Goal: Transaction & Acquisition: Book appointment/travel/reservation

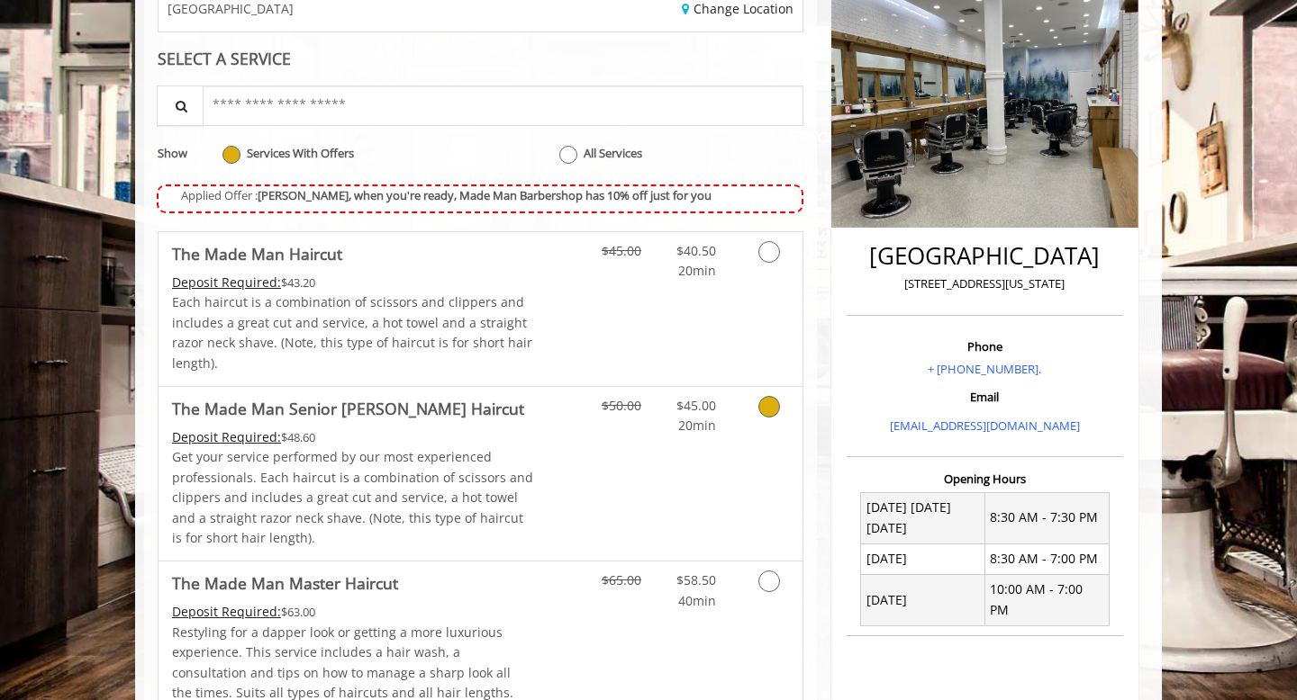
scroll to position [117, 0]
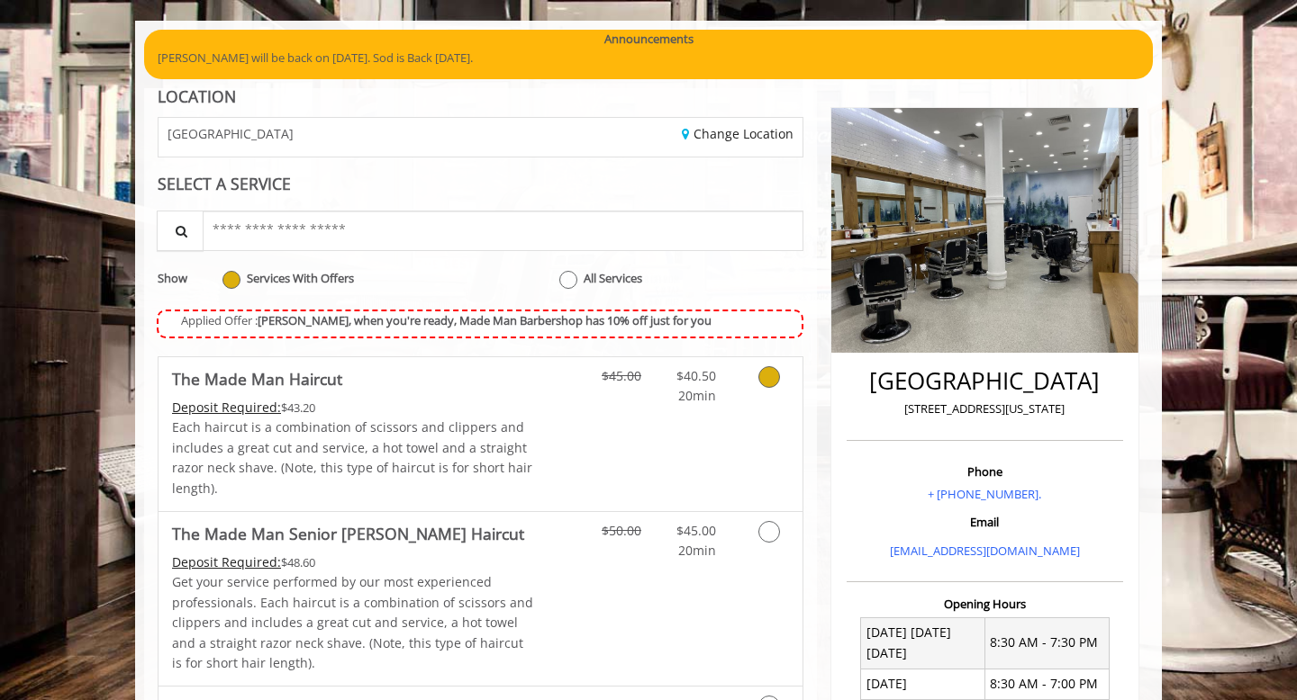
click at [769, 377] on icon at bounding box center [769, 377] width 22 height 22
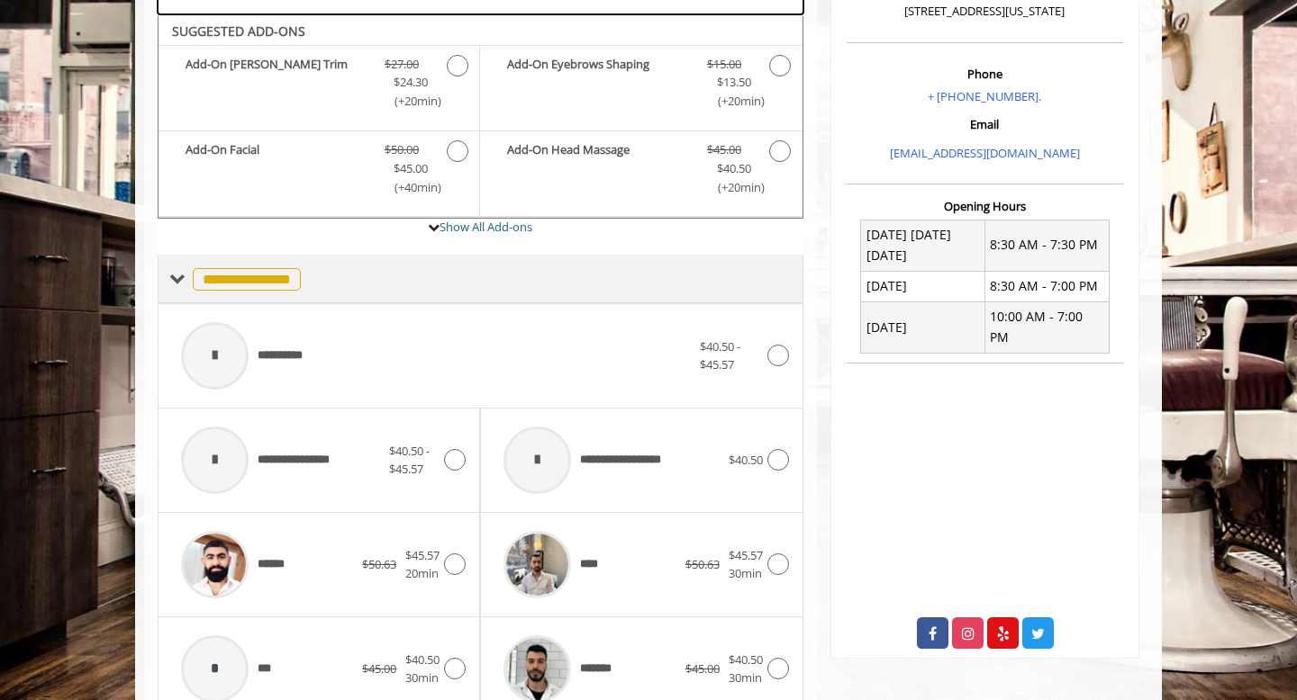
scroll to position [529, 0]
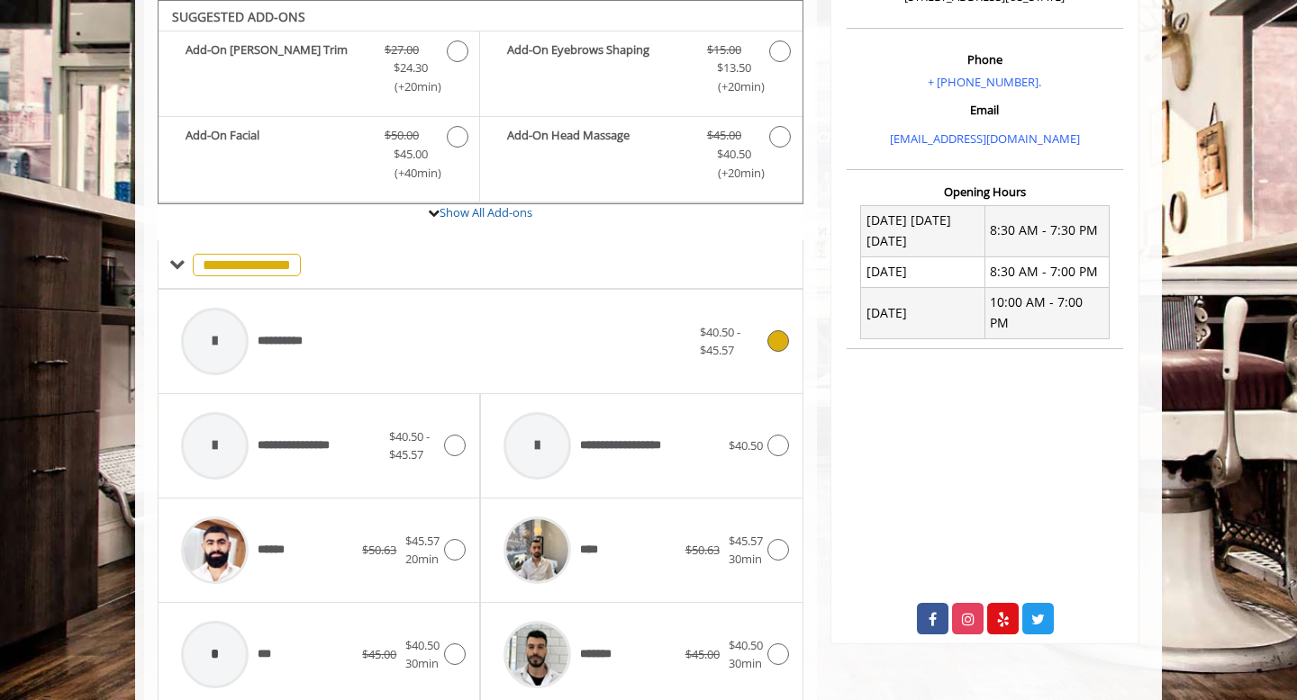
click at [776, 340] on icon at bounding box center [778, 341] width 22 height 22
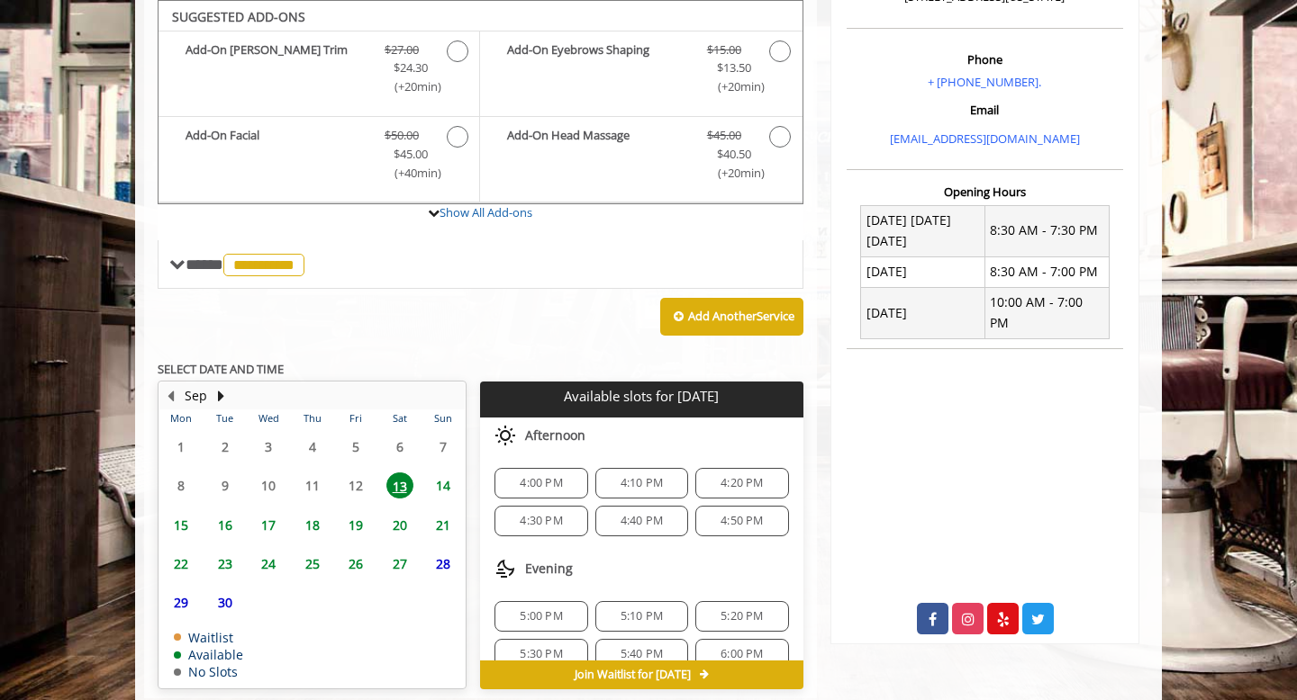
scroll to position [572, 0]
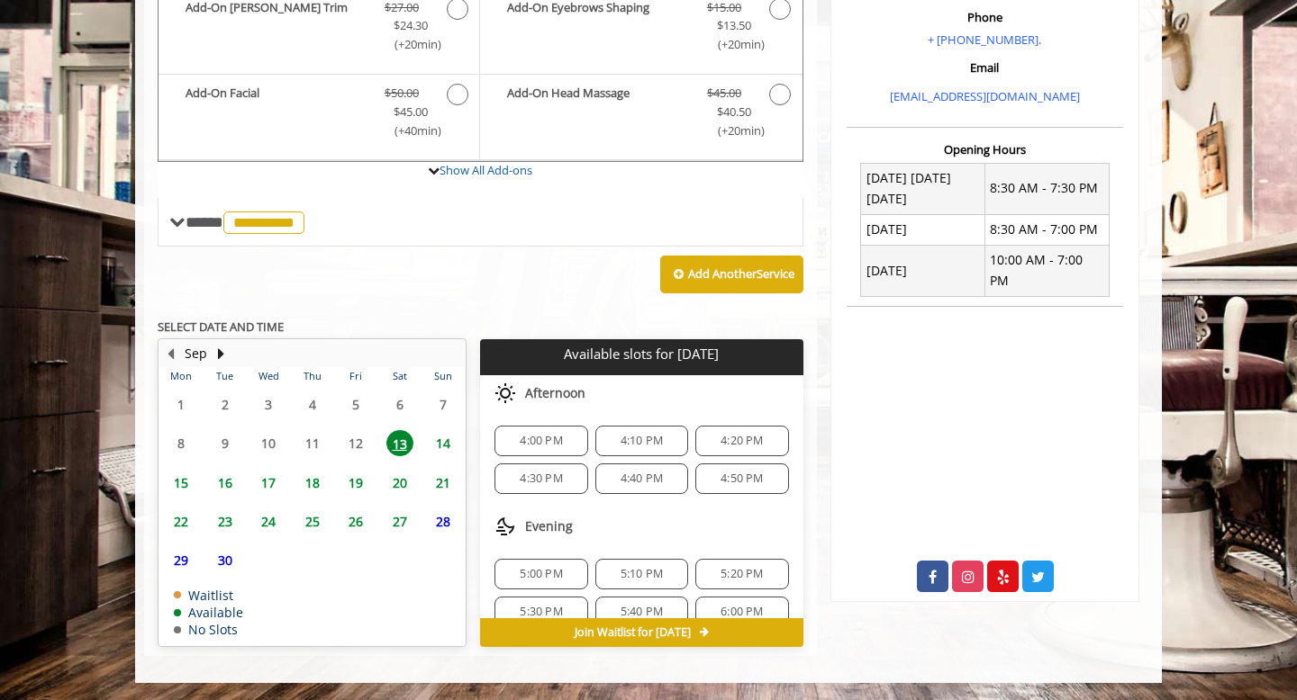
click at [545, 444] on span "4:00 PM" at bounding box center [541, 441] width 42 height 14
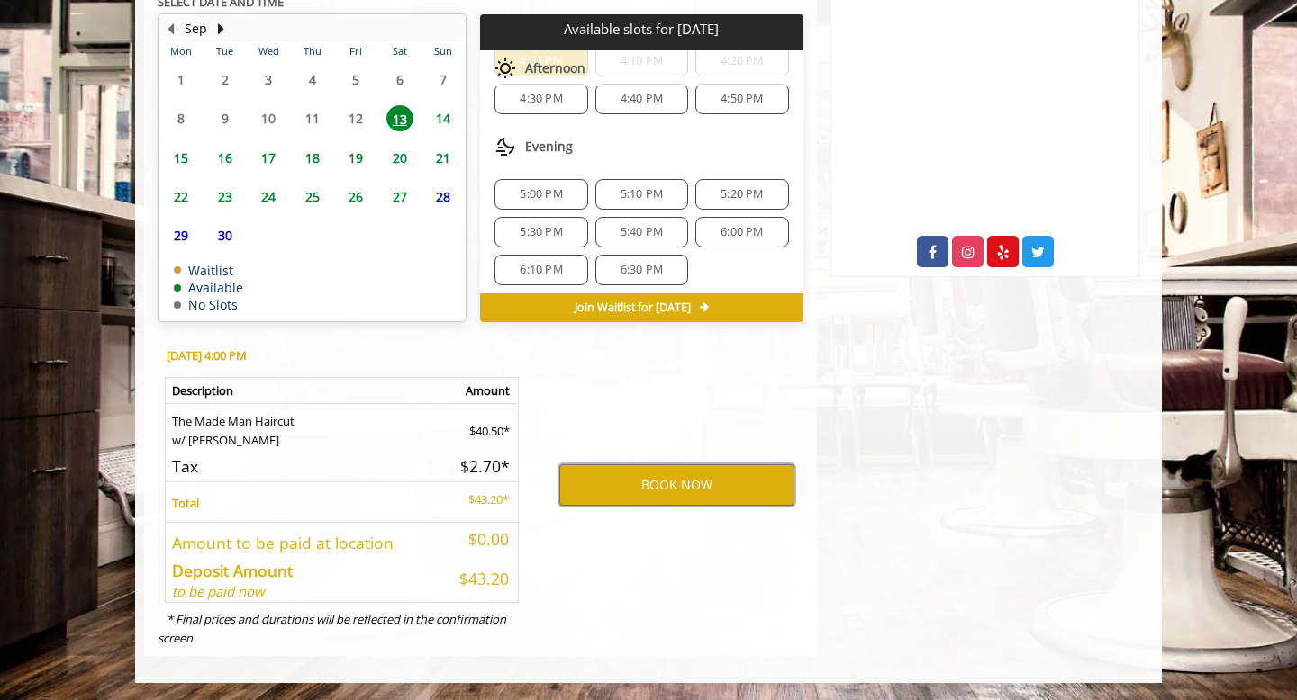
scroll to position [61, 0]
click at [398, 119] on span "13" at bounding box center [399, 118] width 27 height 26
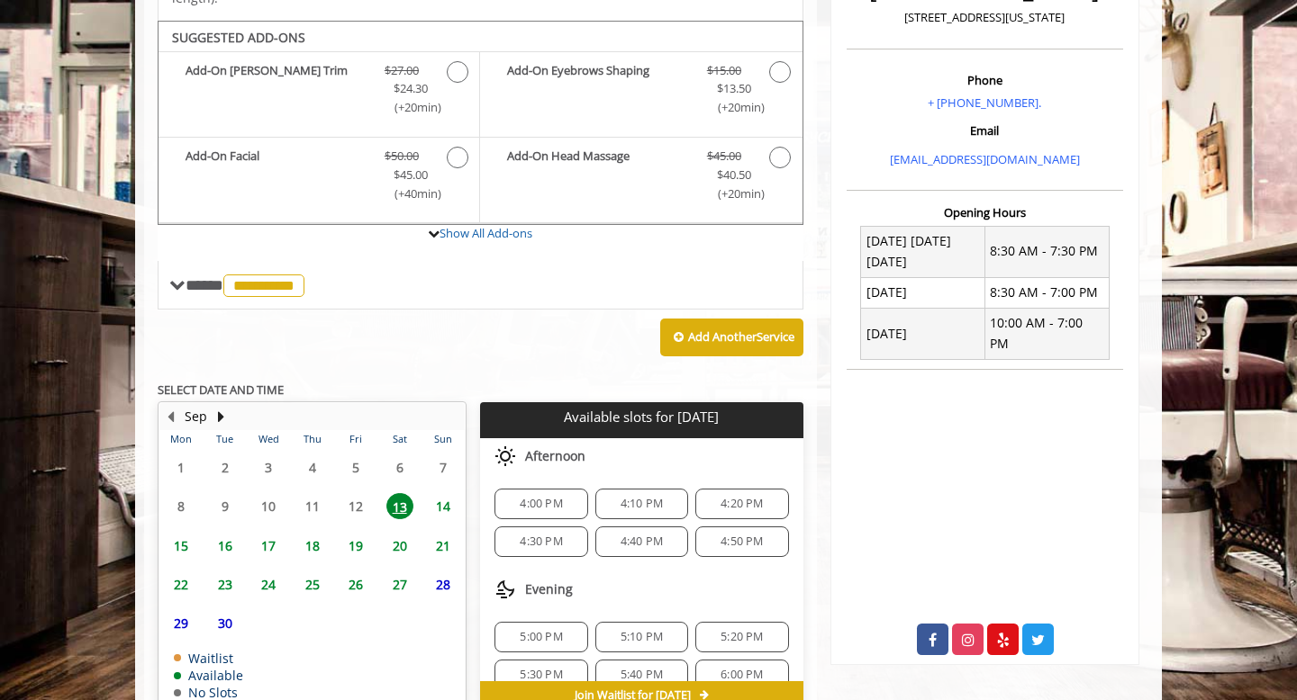
scroll to position [572, 0]
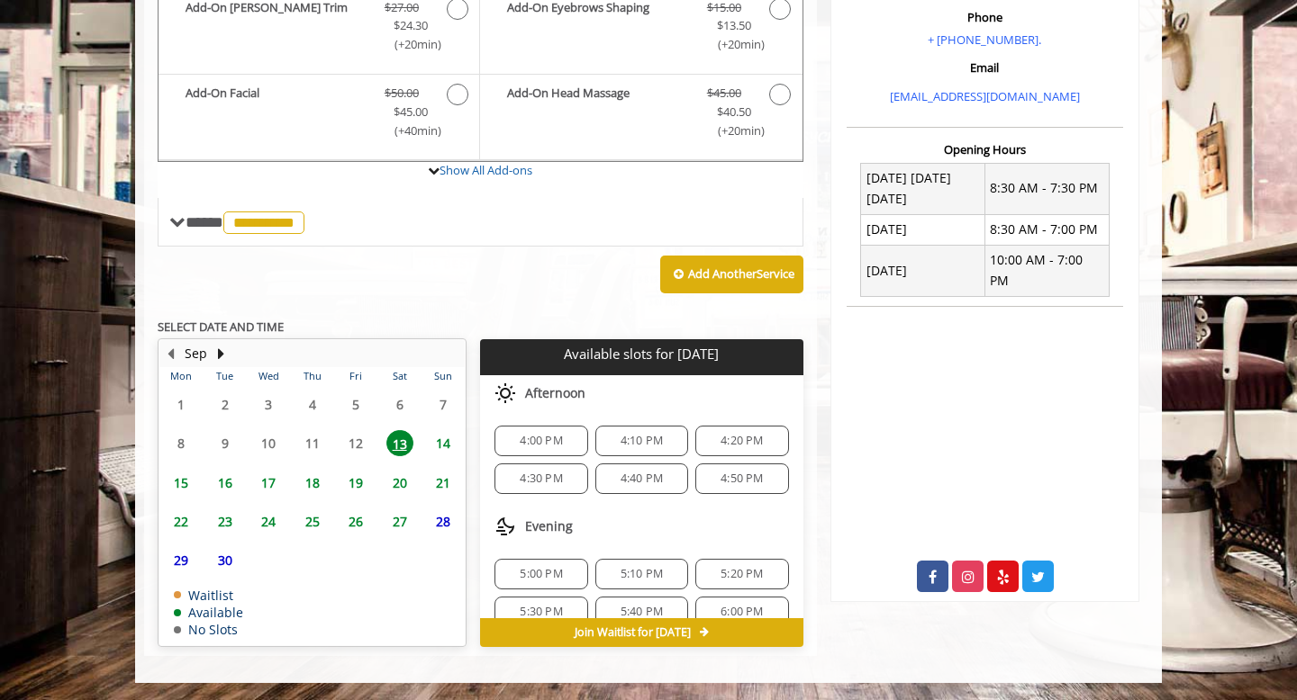
click at [613, 248] on div "Add Another Service" at bounding box center [481, 275] width 646 height 56
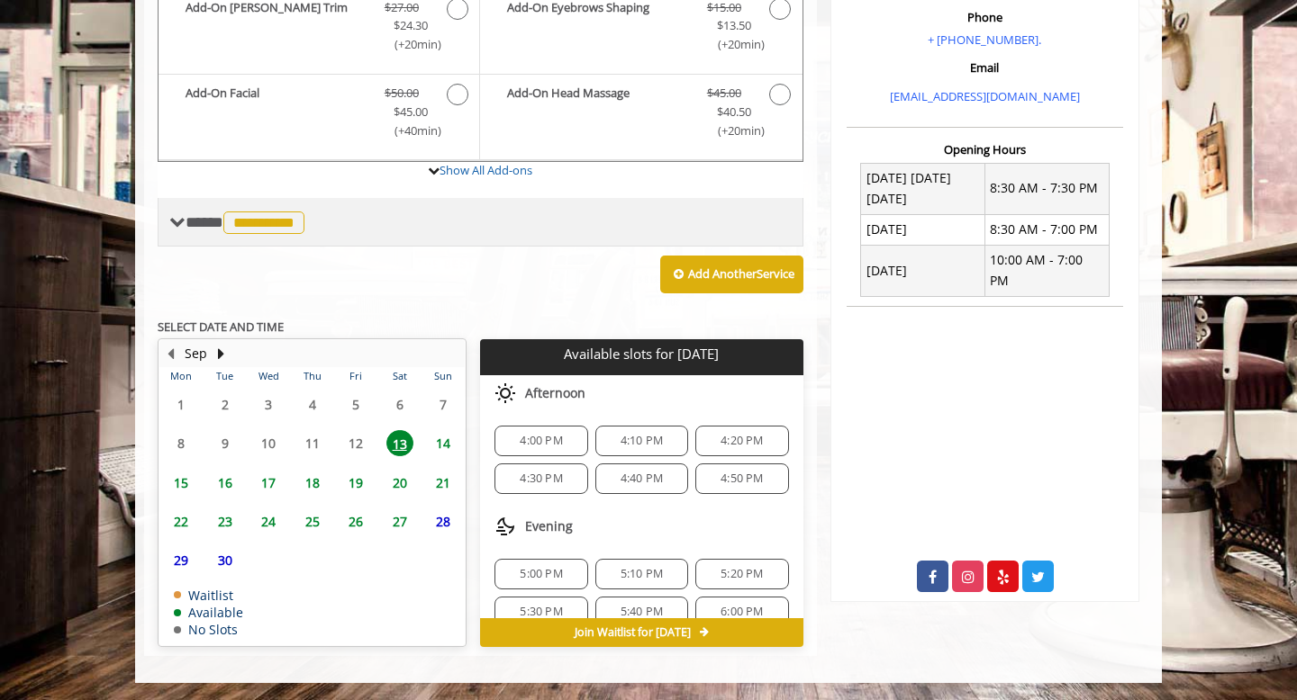
click at [503, 224] on div "**********" at bounding box center [481, 222] width 646 height 49
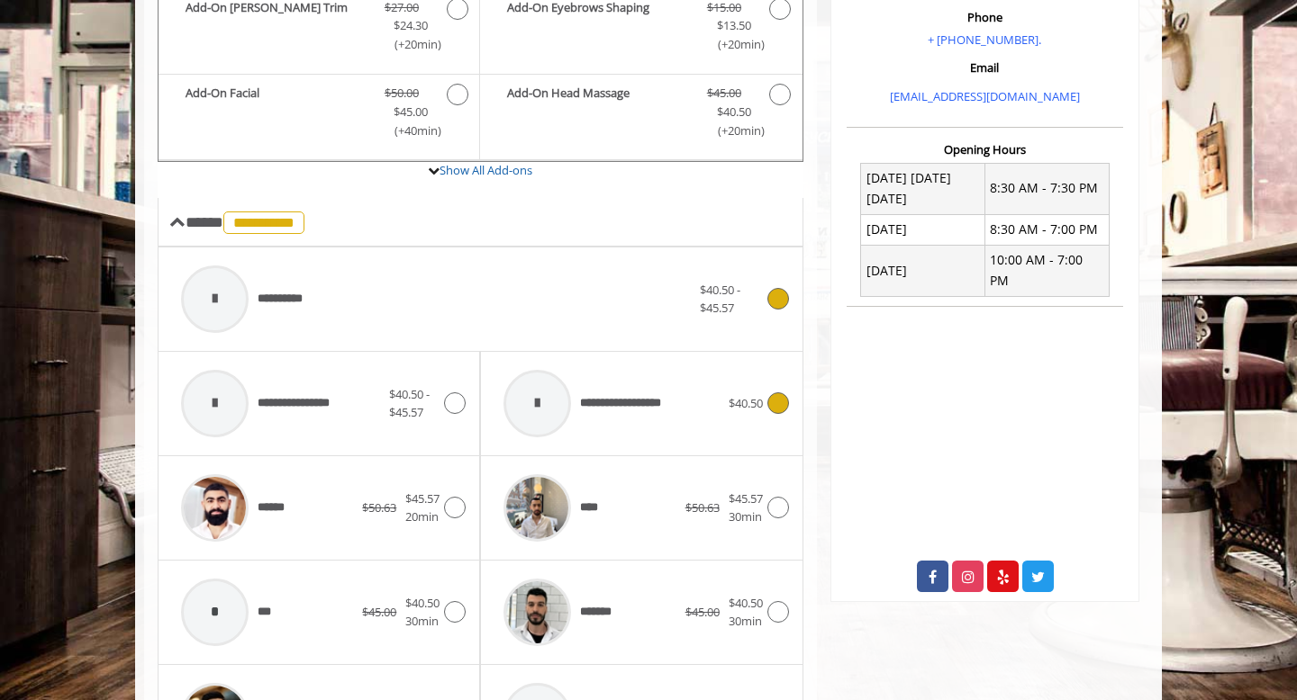
click at [773, 401] on icon at bounding box center [778, 404] width 22 height 22
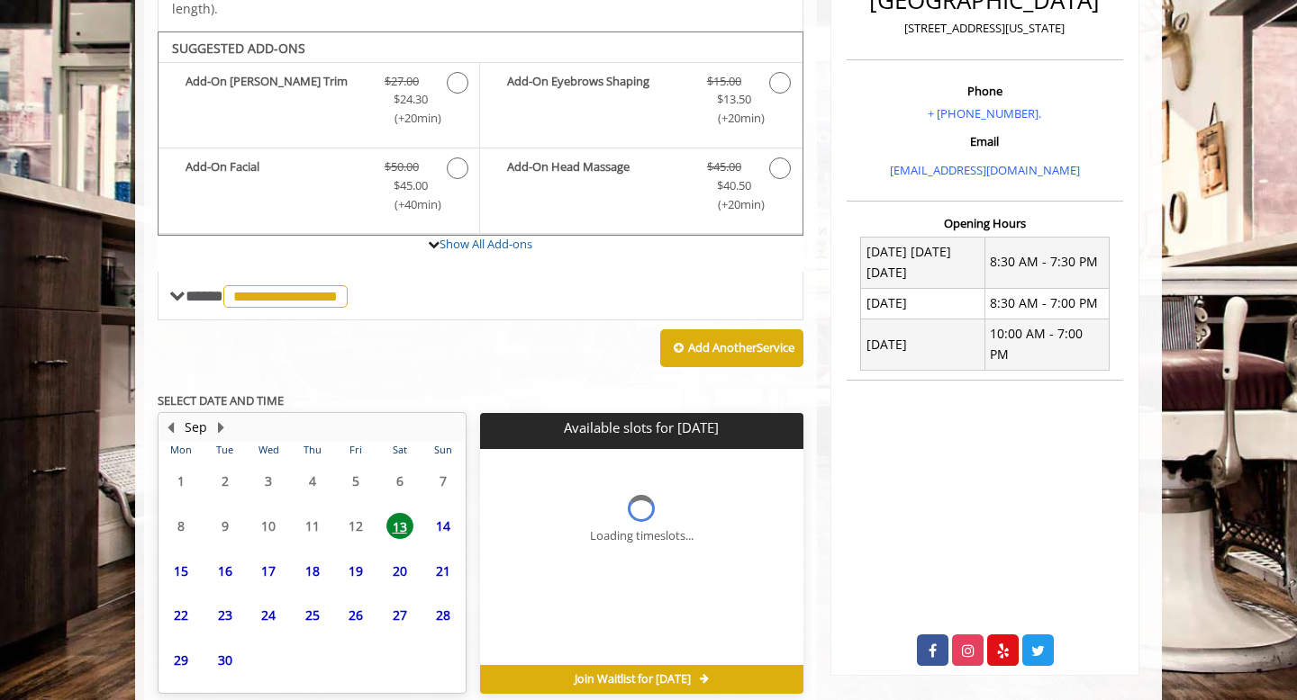
scroll to position [545, 0]
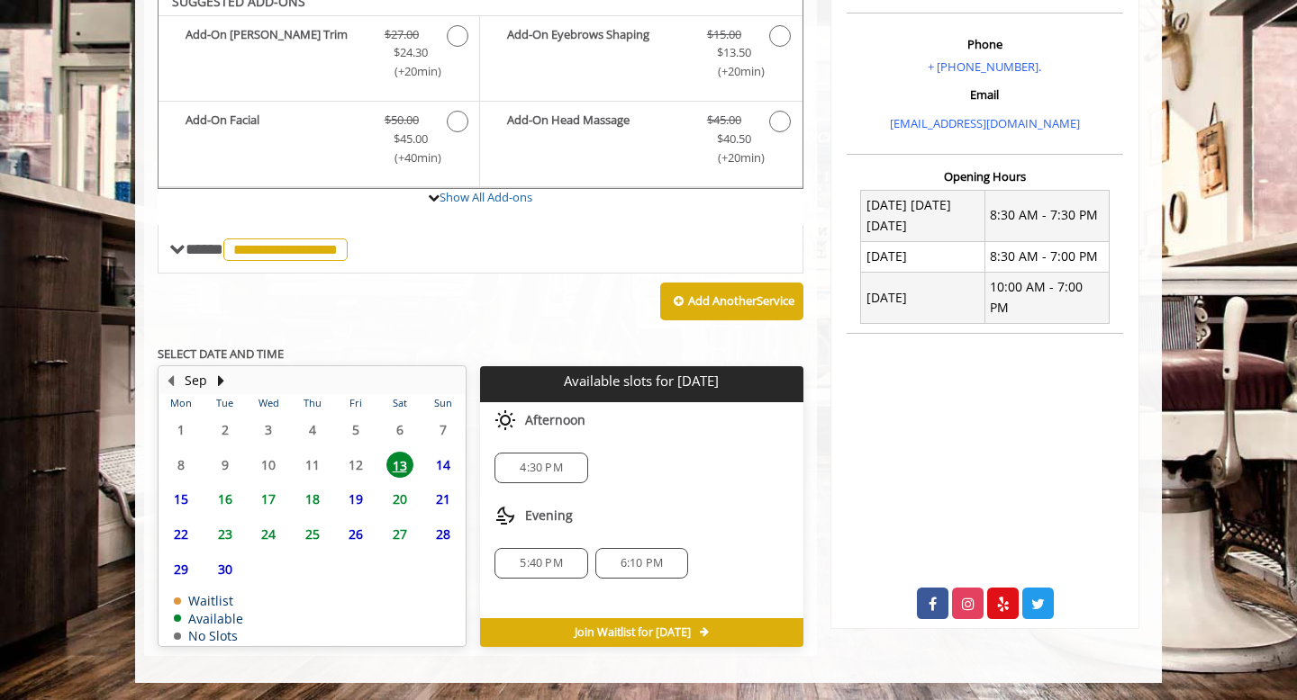
click at [532, 484] on div "4:30 PM" at bounding box center [641, 467] width 322 height 59
click at [544, 463] on span "4:30 PM" at bounding box center [541, 468] width 42 height 14
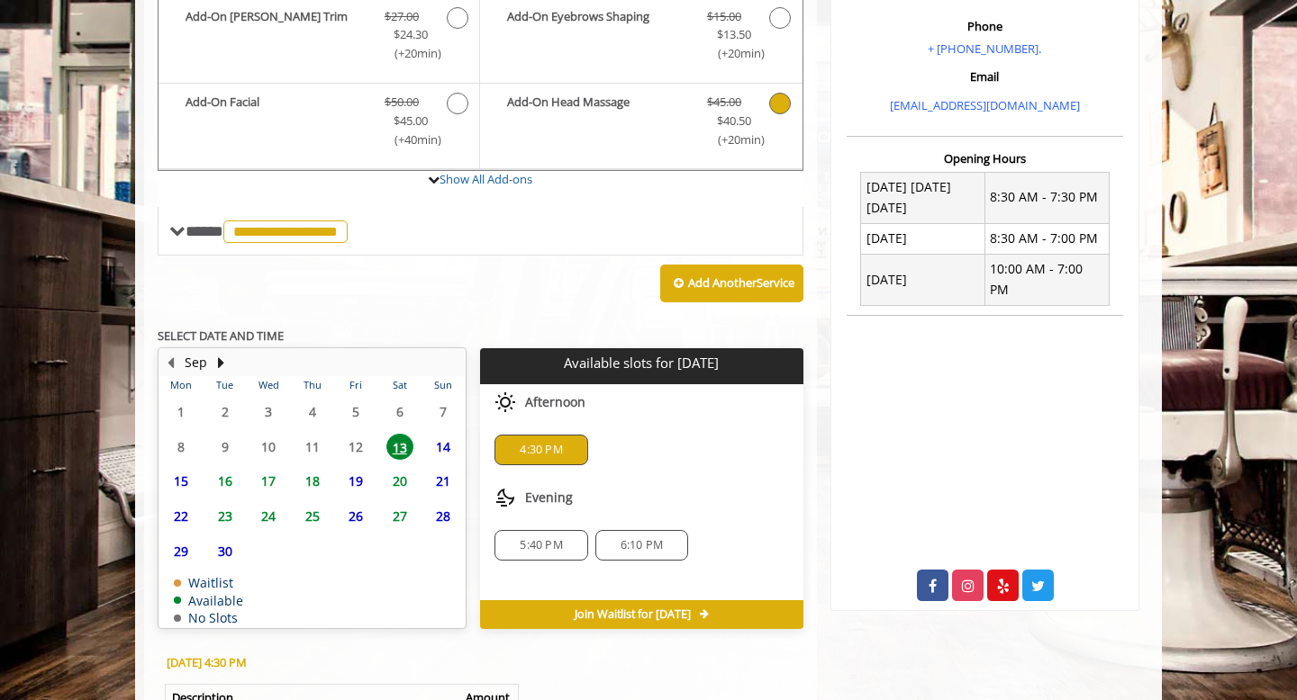
scroll to position [870, 0]
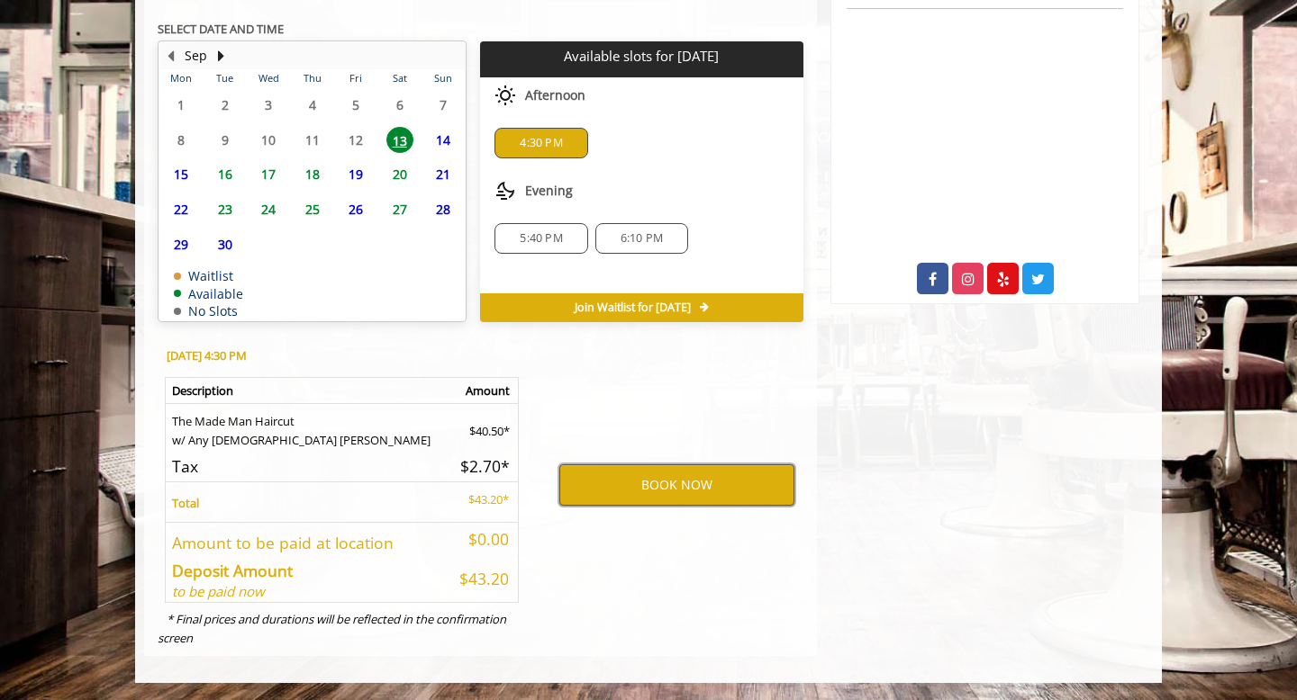
click at [634, 494] on button "BOOK NOW" at bounding box center [676, 485] width 235 height 41
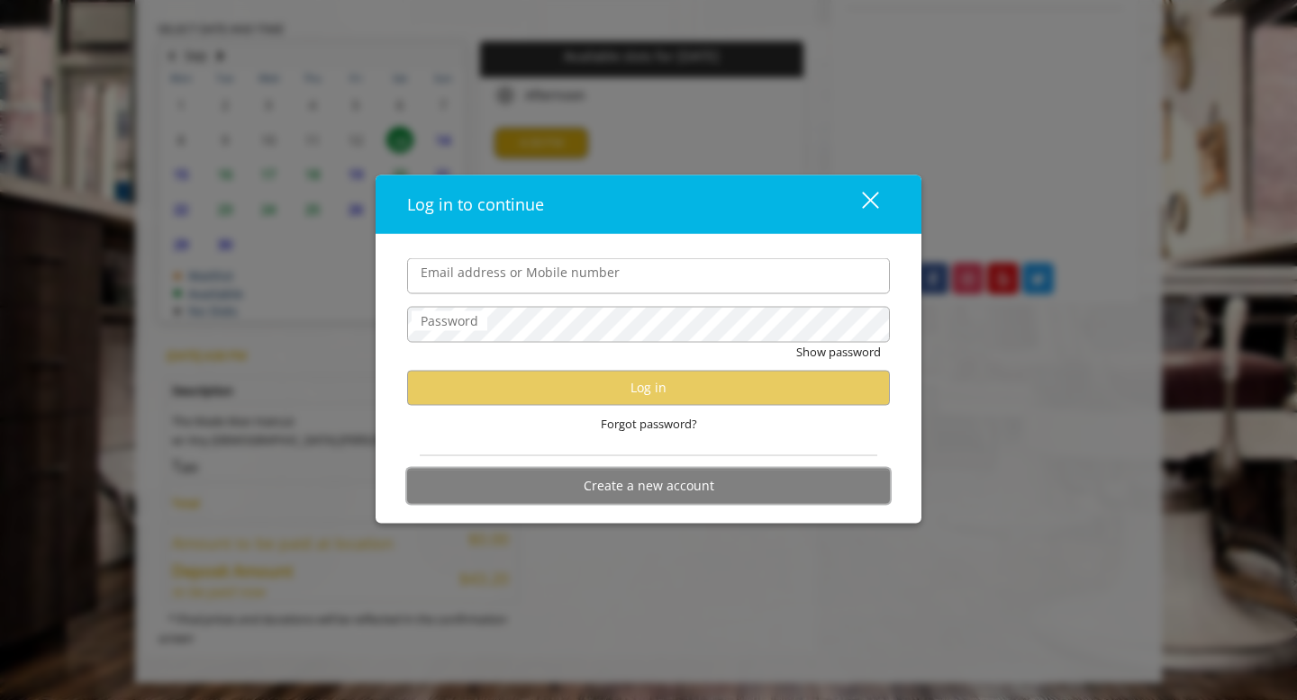
click at [610, 495] on button "Create a new account" at bounding box center [648, 485] width 483 height 35
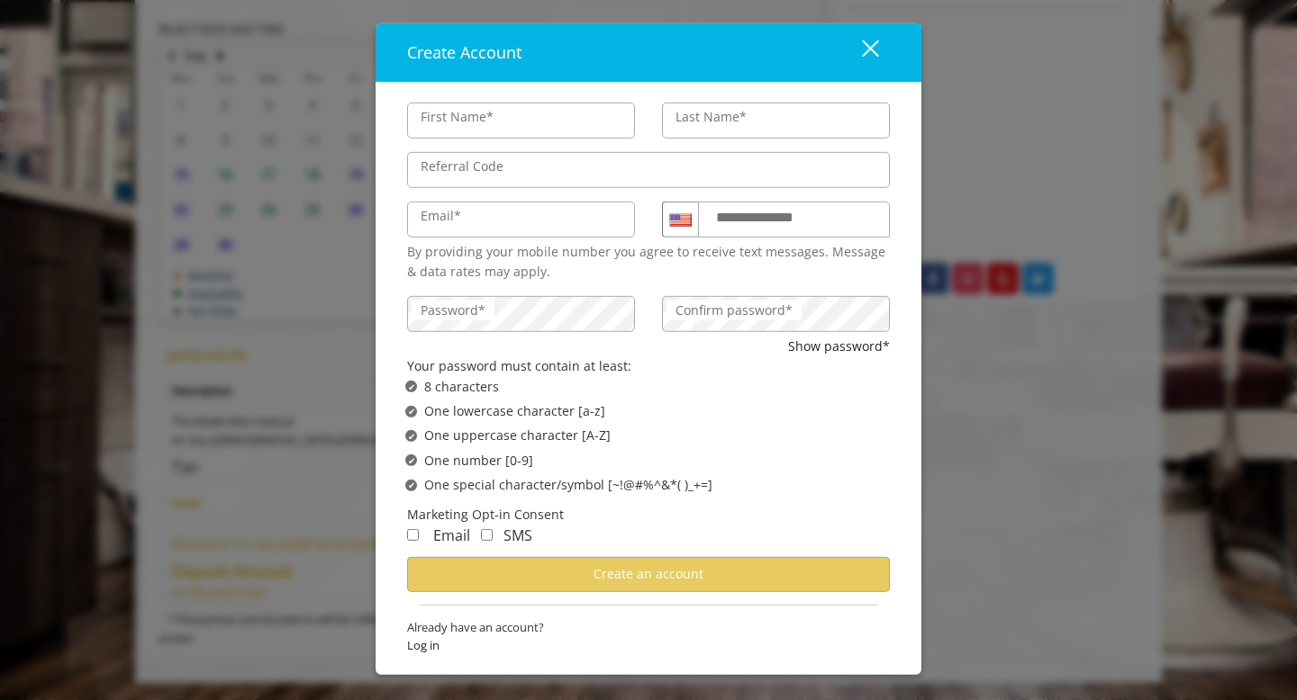
type input "*****"
type input "*******"
type input "**********"
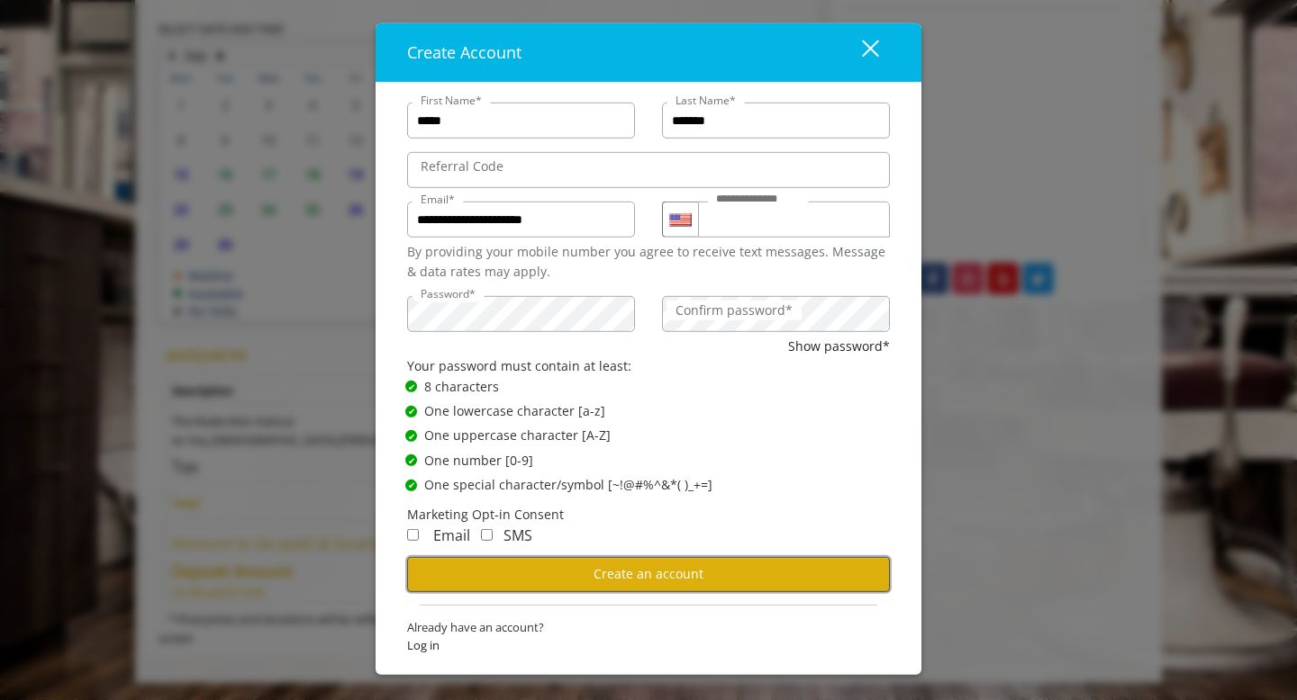
click at [600, 572] on span "Create an account" at bounding box center [648, 573] width 110 height 17
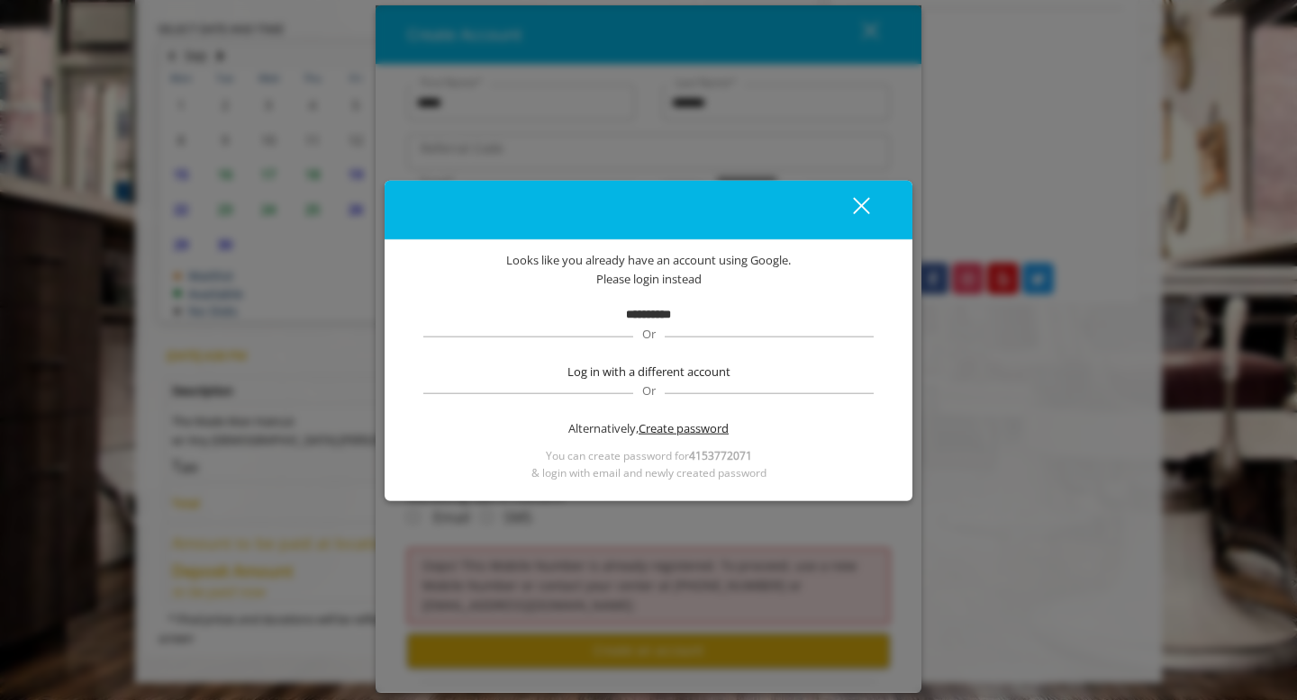
click at [688, 438] on span "Create password" at bounding box center [683, 429] width 90 height 19
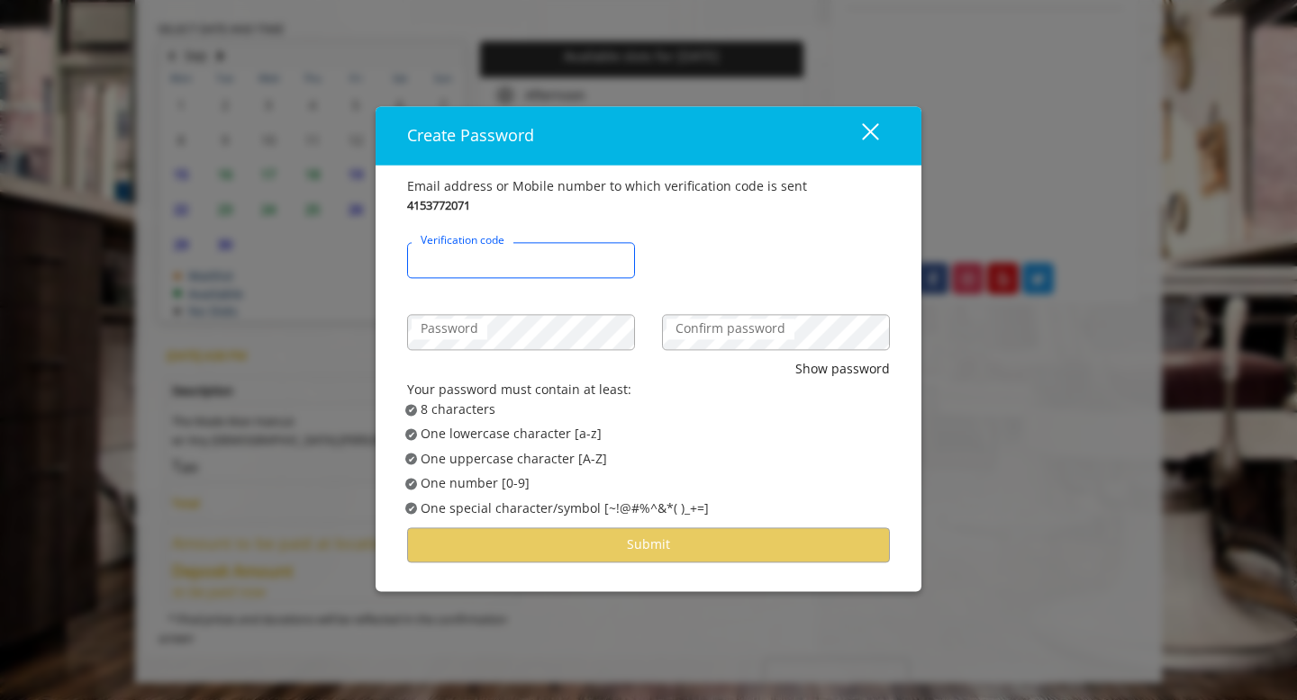
click at [561, 251] on input "Verification code" at bounding box center [521, 261] width 228 height 36
type input "******"
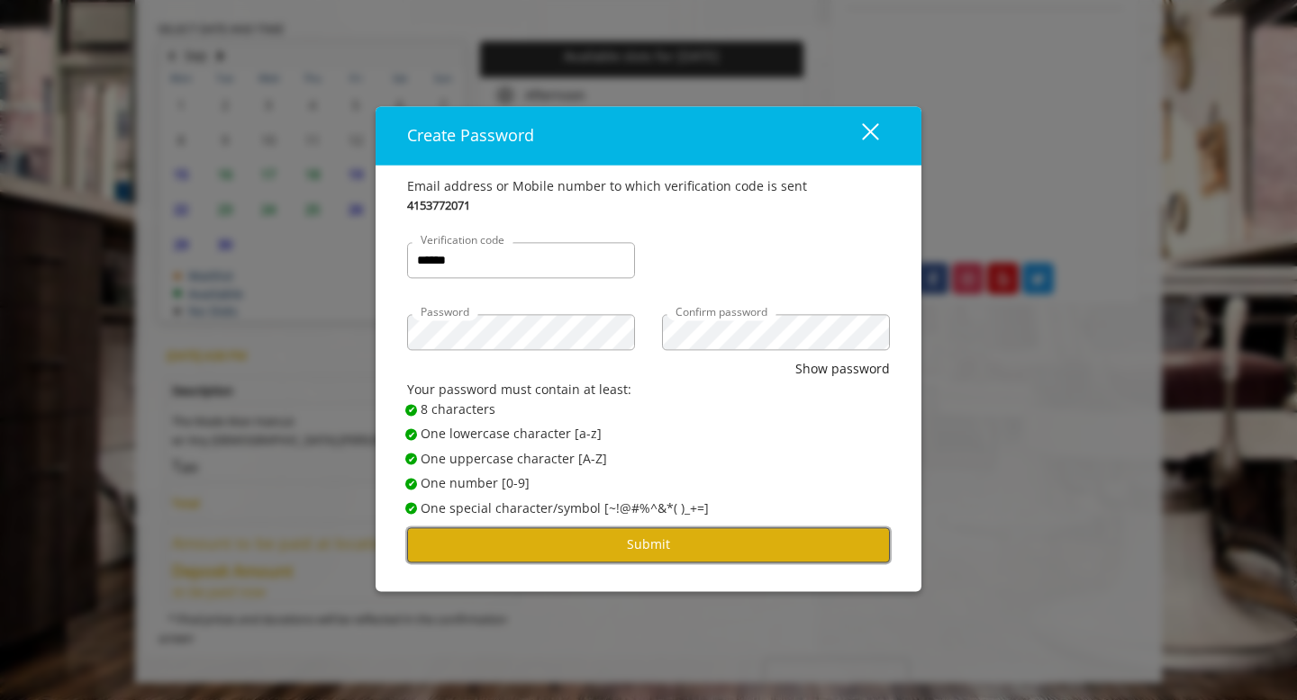
click at [683, 547] on button "Submit" at bounding box center [648, 545] width 483 height 35
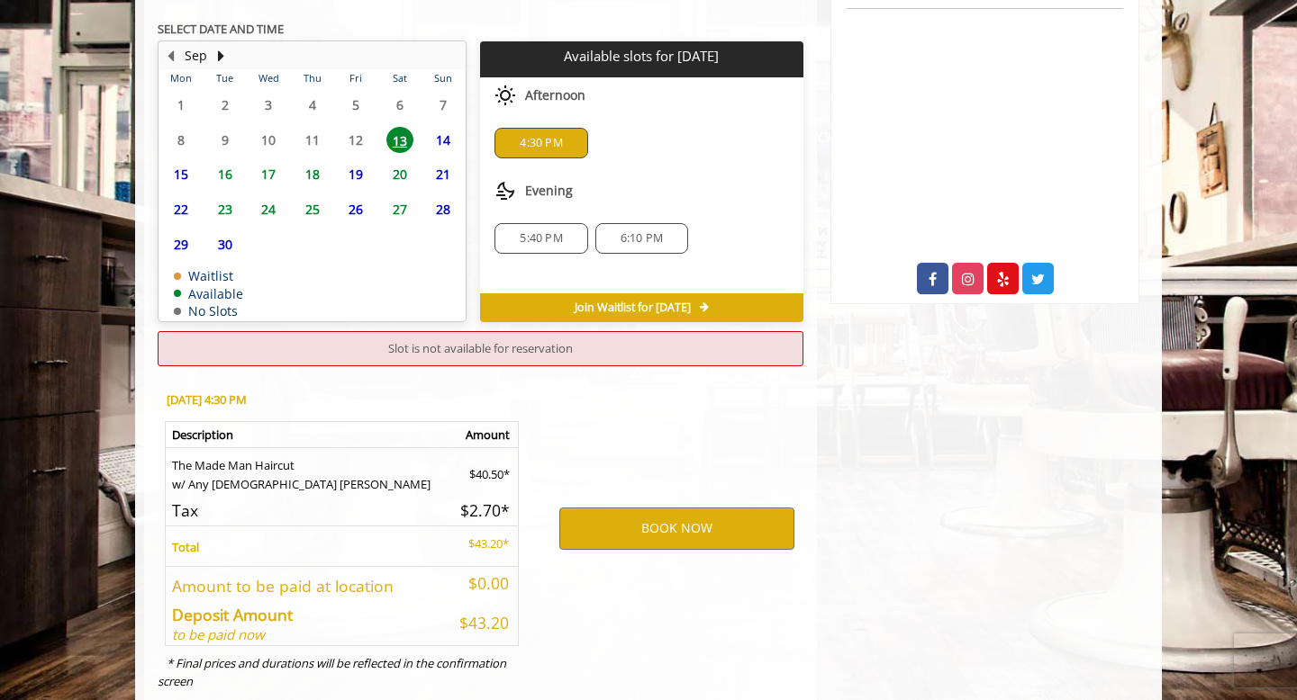
click at [536, 240] on span "5:40 PM" at bounding box center [541, 238] width 42 height 14
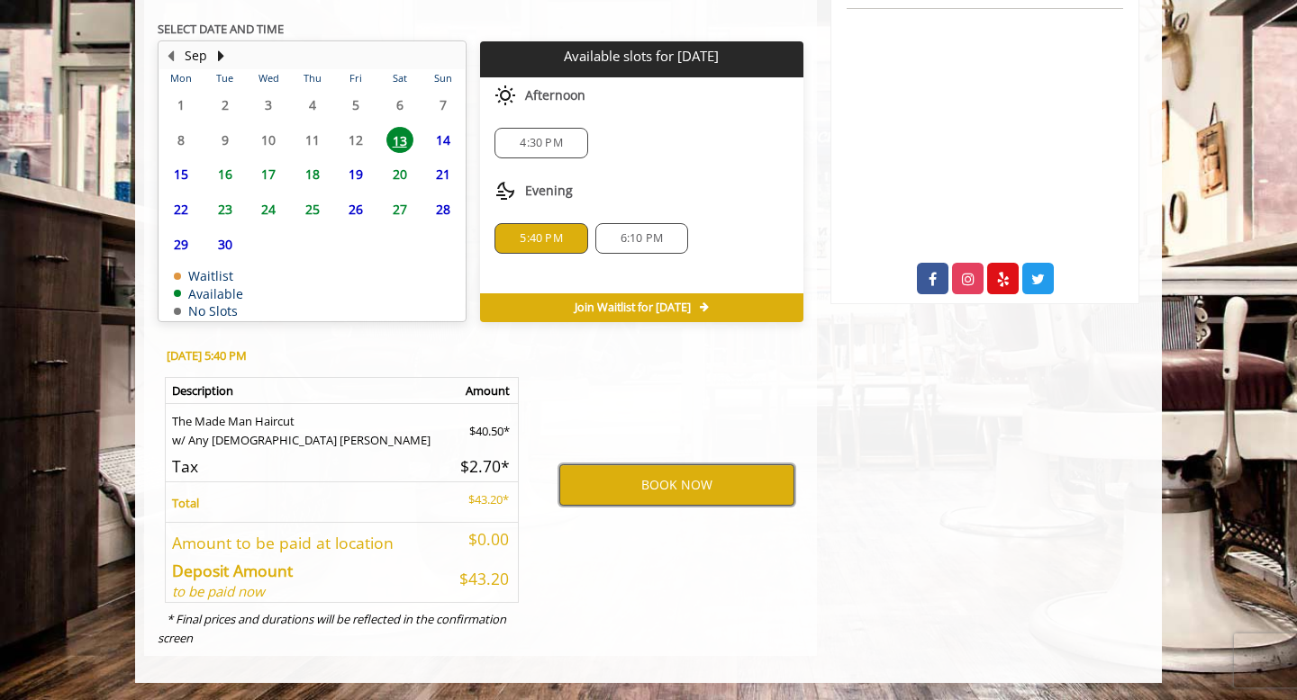
click at [649, 479] on button "BOOK NOW" at bounding box center [676, 485] width 235 height 41
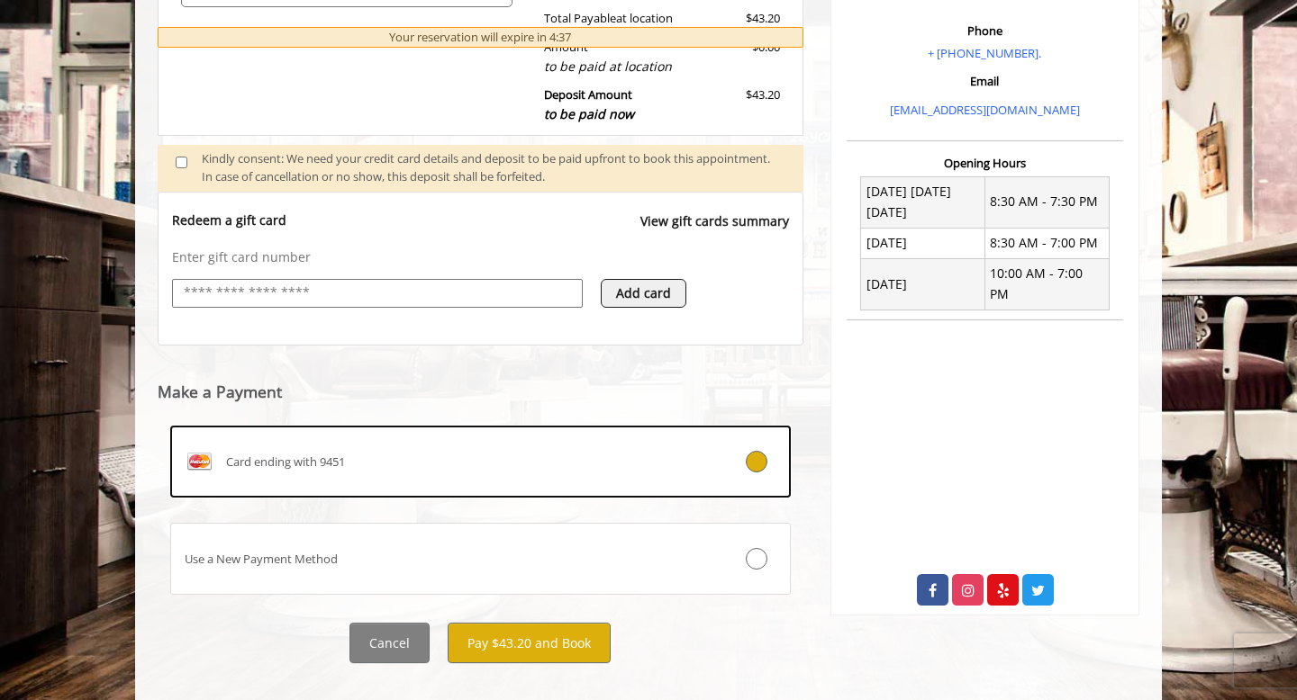
scroll to position [584, 0]
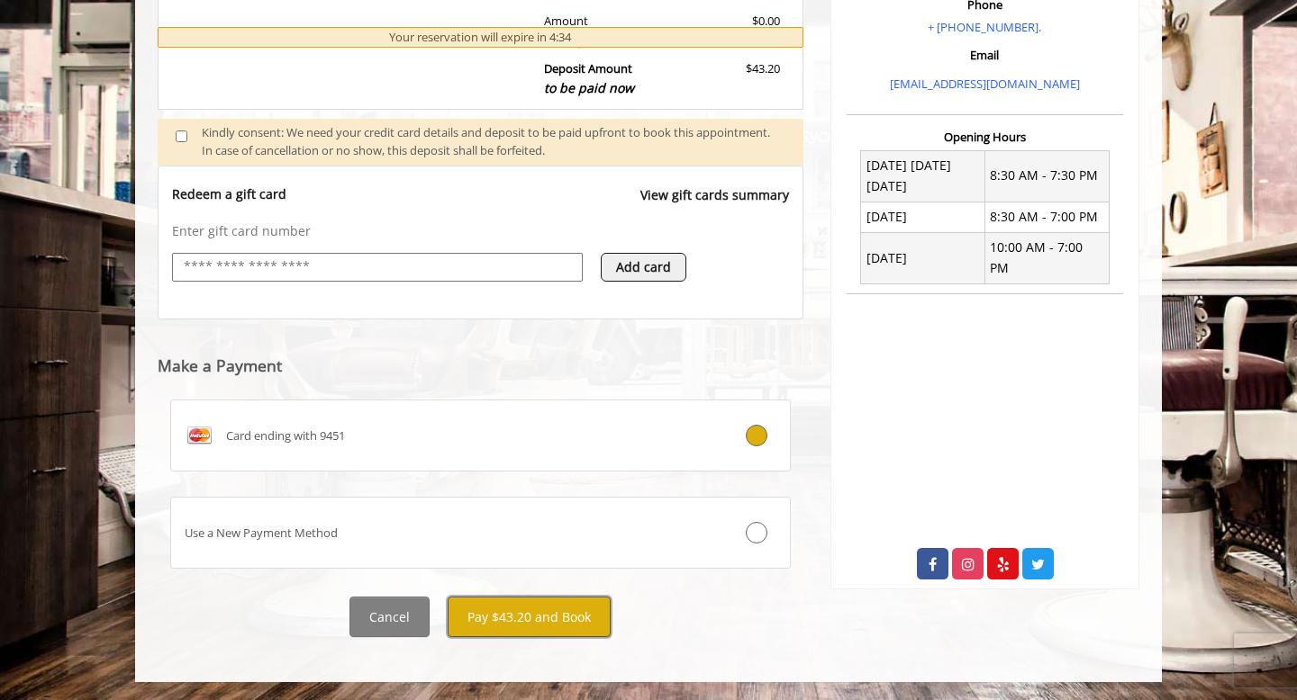
click at [528, 617] on button "Pay $43.20 and Book" at bounding box center [528, 617] width 163 height 41
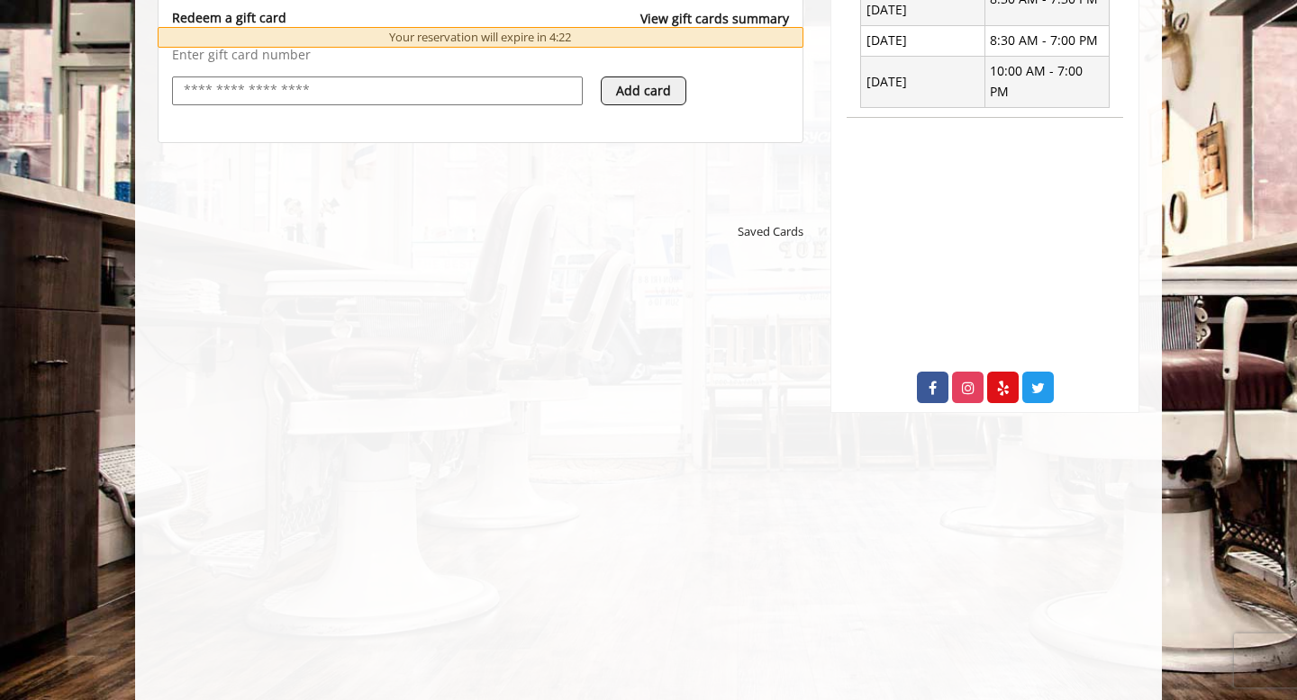
scroll to position [902, 0]
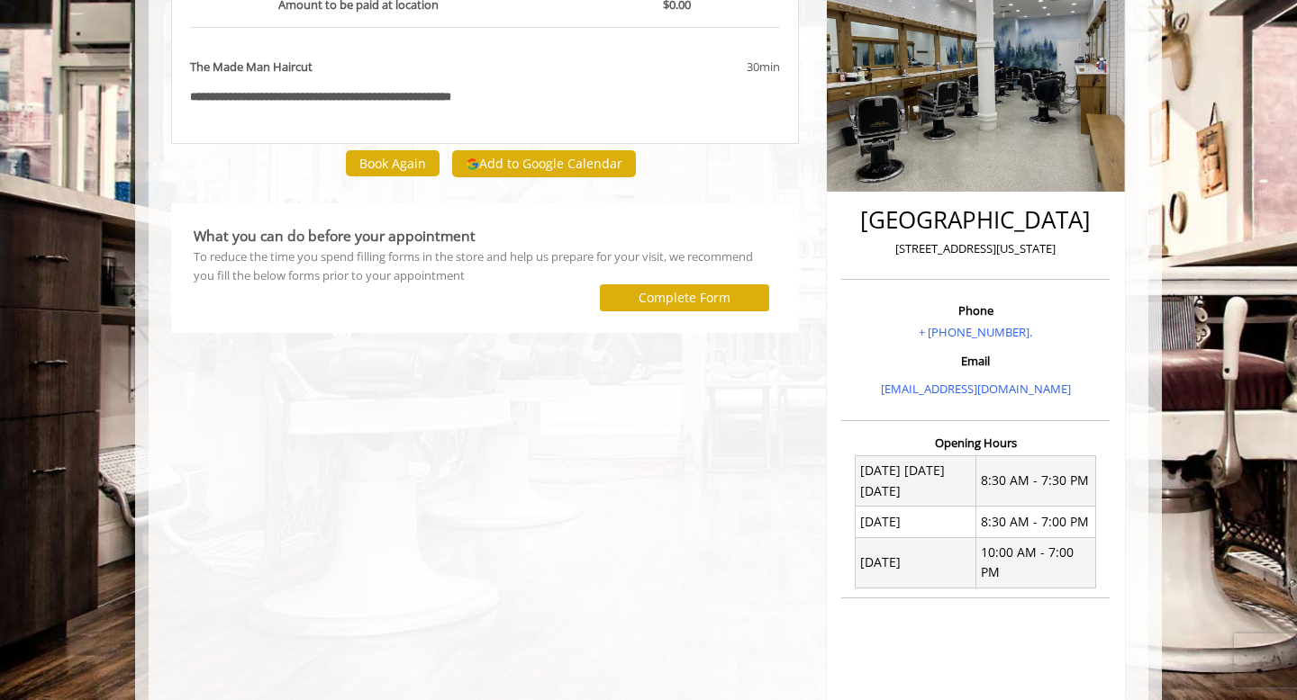
scroll to position [234, 0]
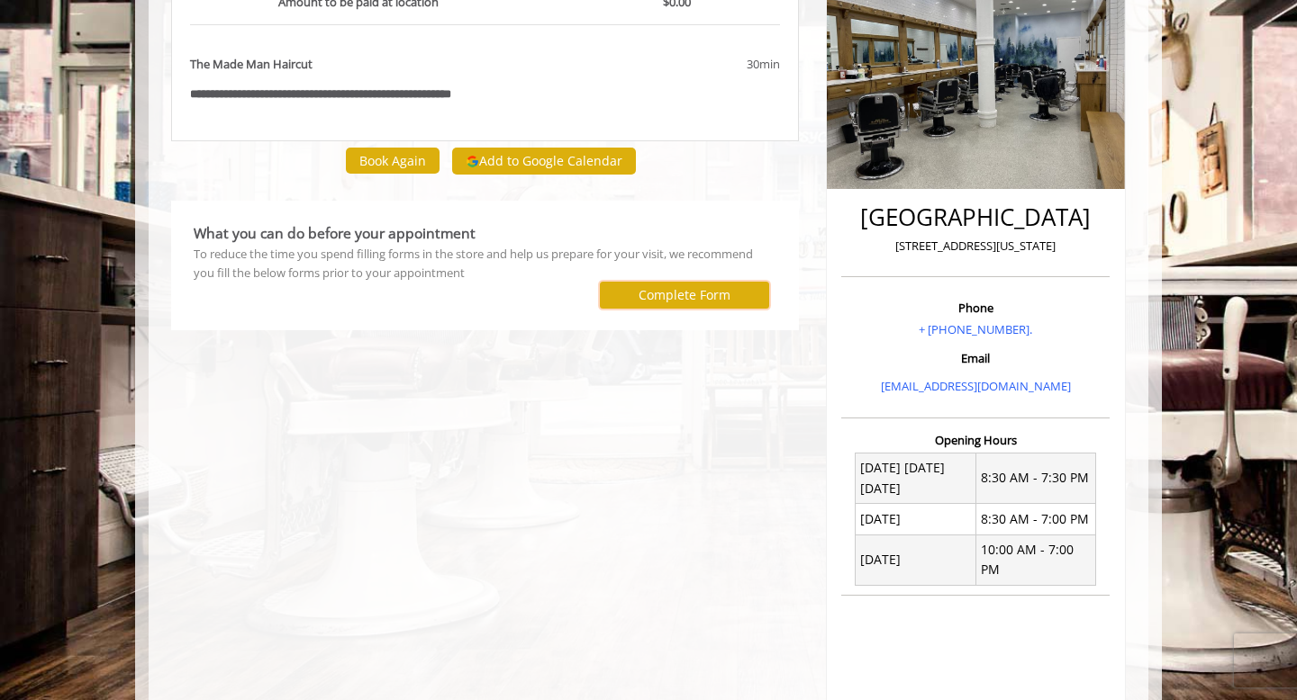
click at [670, 294] on label "Complete Form" at bounding box center [684, 295] width 92 height 14
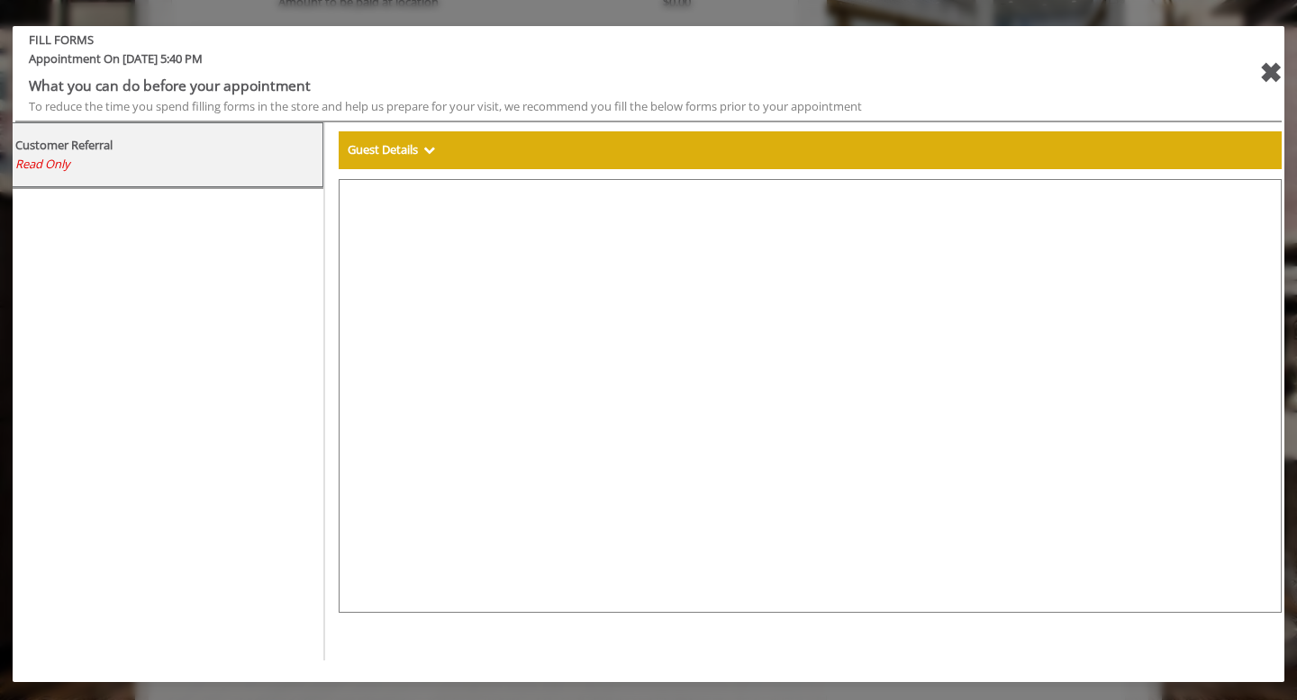
select select "***"
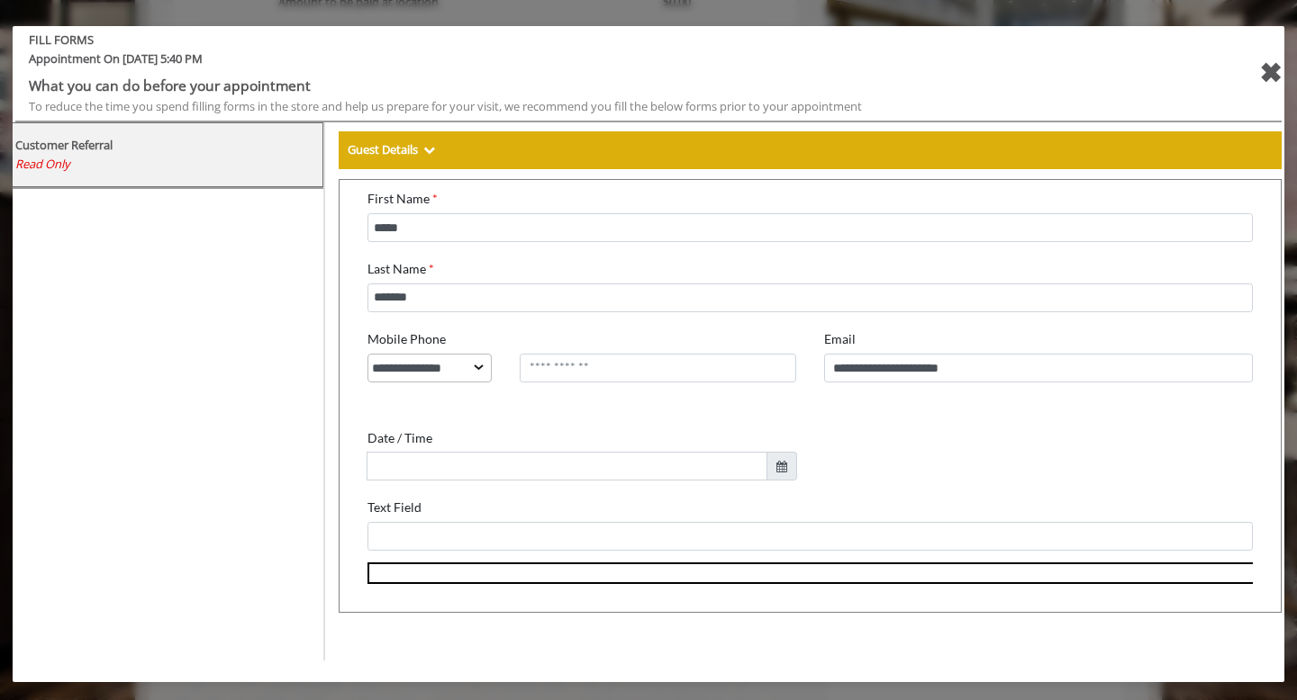
scroll to position [0, 0]
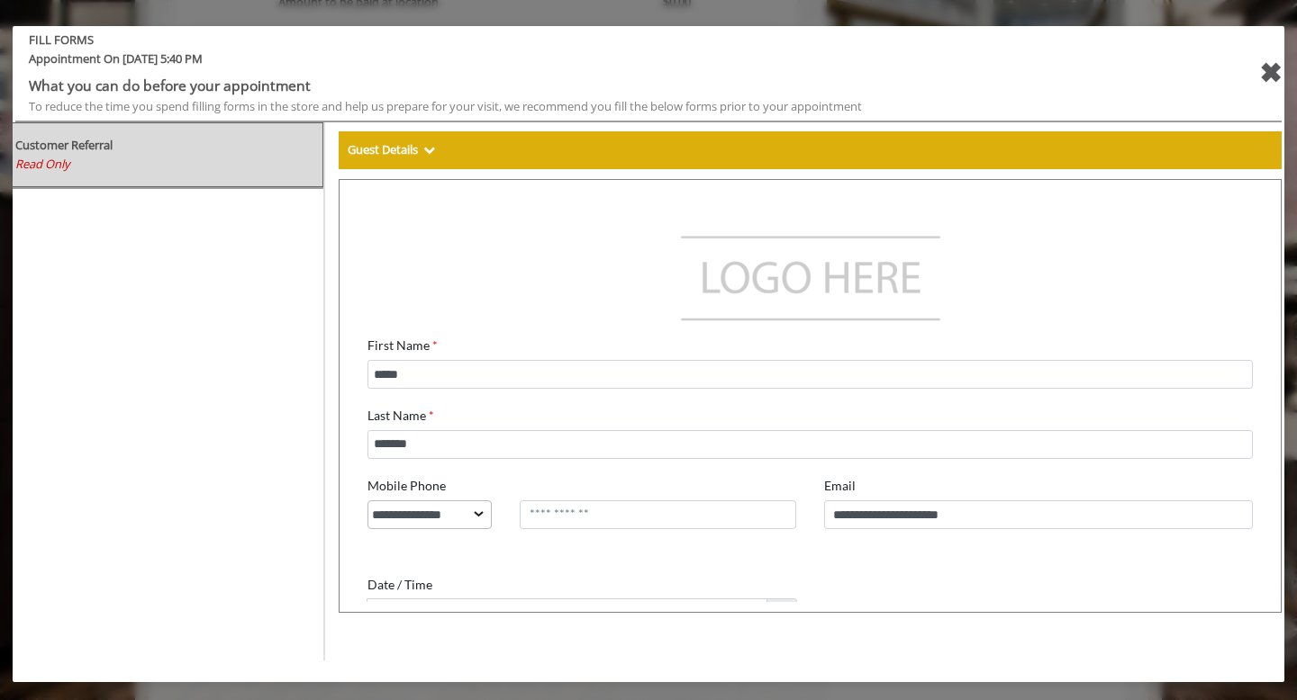
click at [58, 167] on span "Read Only" at bounding box center [42, 164] width 55 height 16
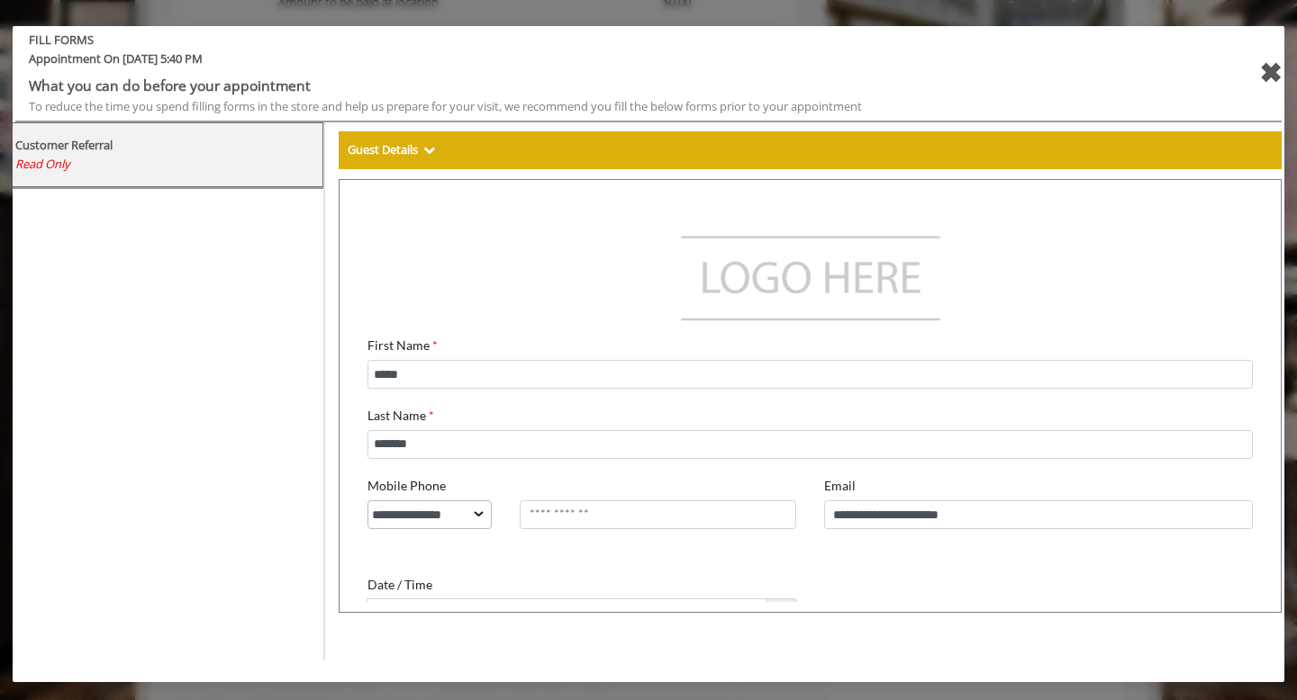
click at [1272, 68] on div "✖" at bounding box center [1270, 72] width 23 height 43
